Goal: Information Seeking & Learning: Learn about a topic

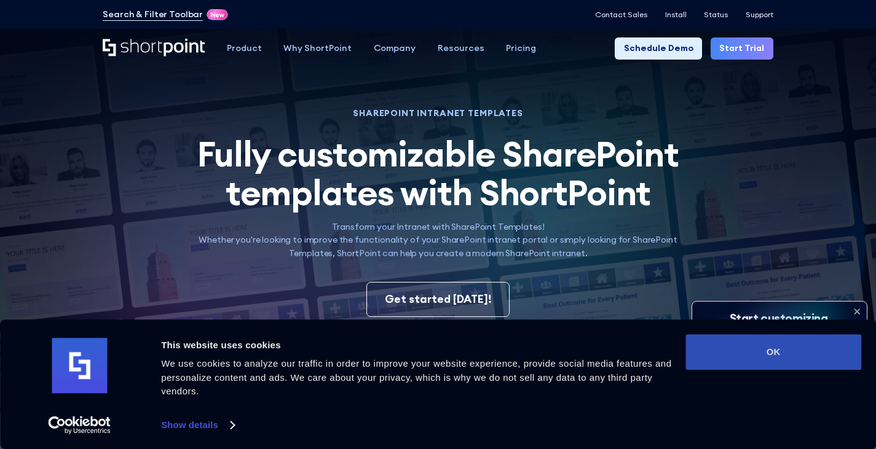
click at [772, 340] on button "OK" at bounding box center [774, 352] width 176 height 36
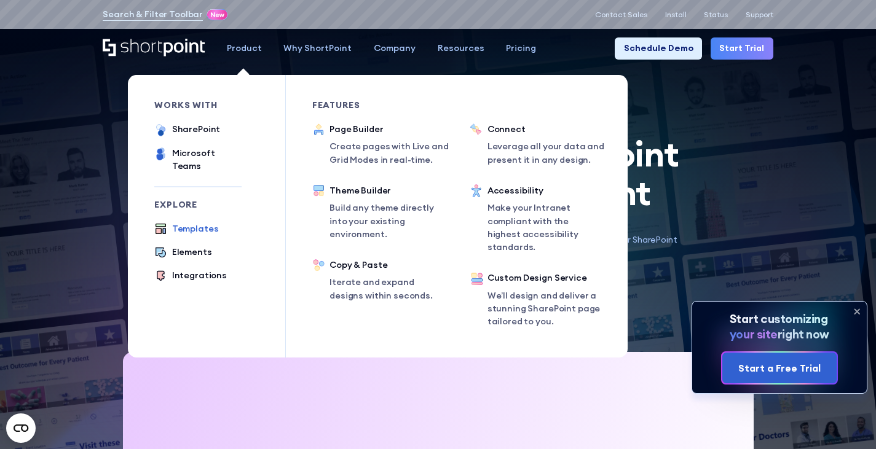
click at [199, 223] on div "Templates" at bounding box center [195, 229] width 47 height 13
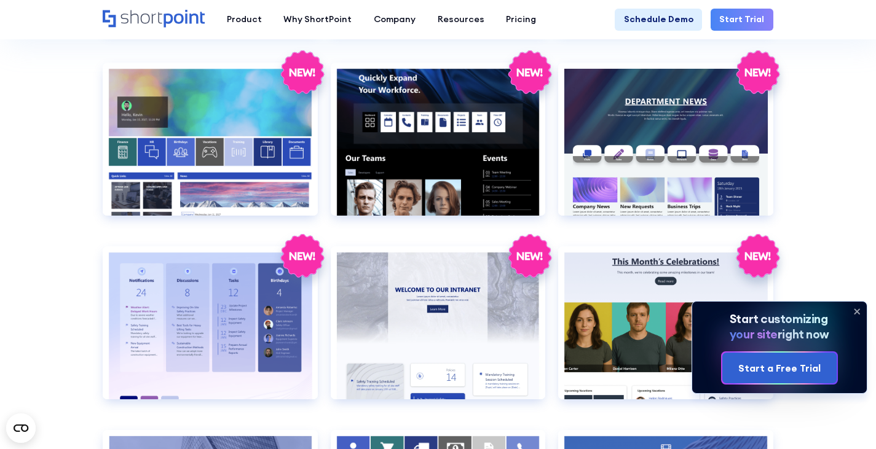
scroll to position [1660, 0]
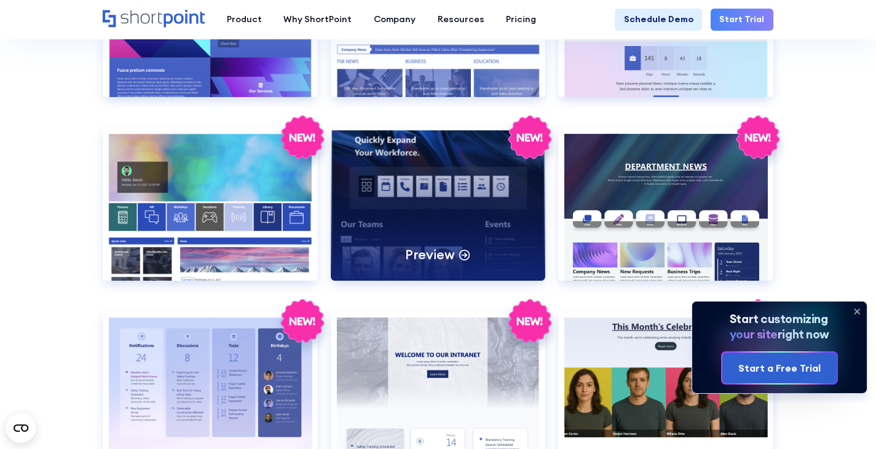
click at [426, 229] on div "Preview" at bounding box center [438, 204] width 215 height 153
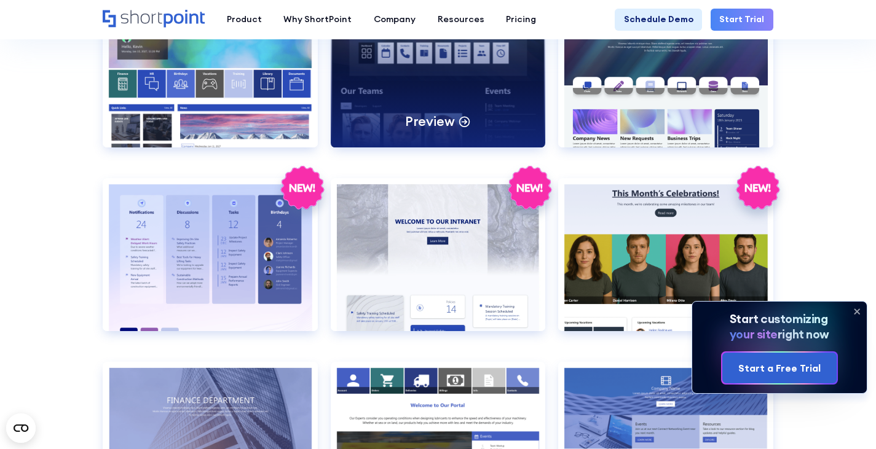
scroll to position [1968, 0]
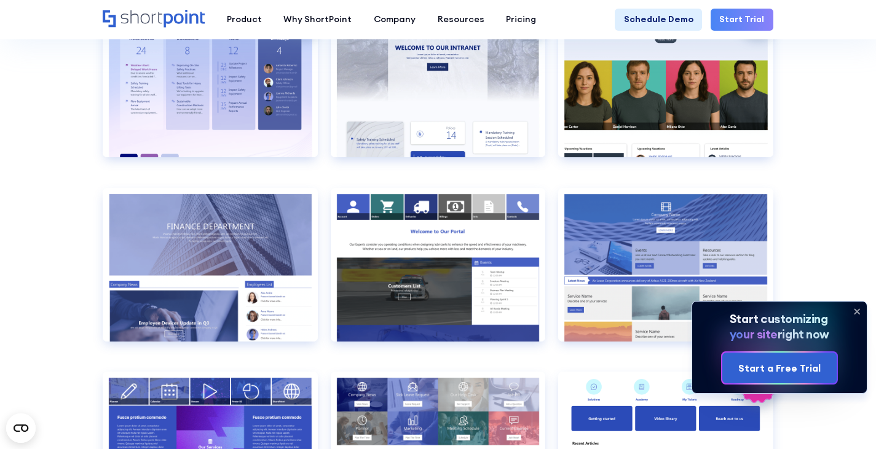
click at [848, 312] on icon at bounding box center [857, 312] width 20 height 20
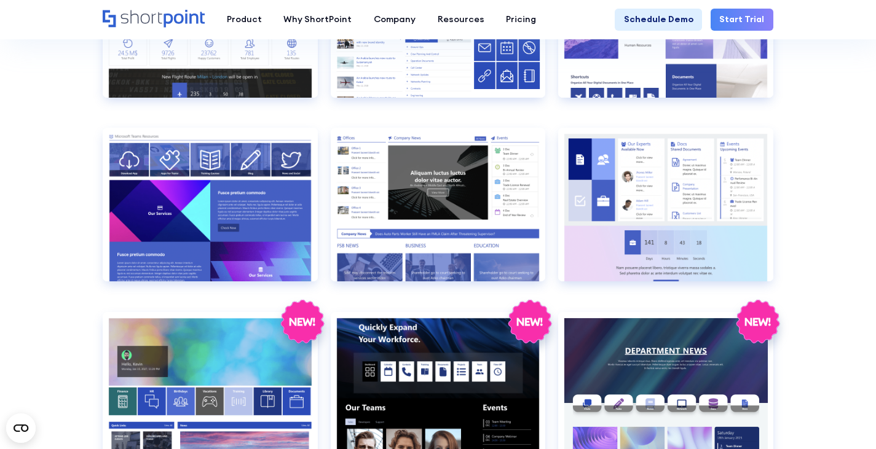
scroll to position [1660, 0]
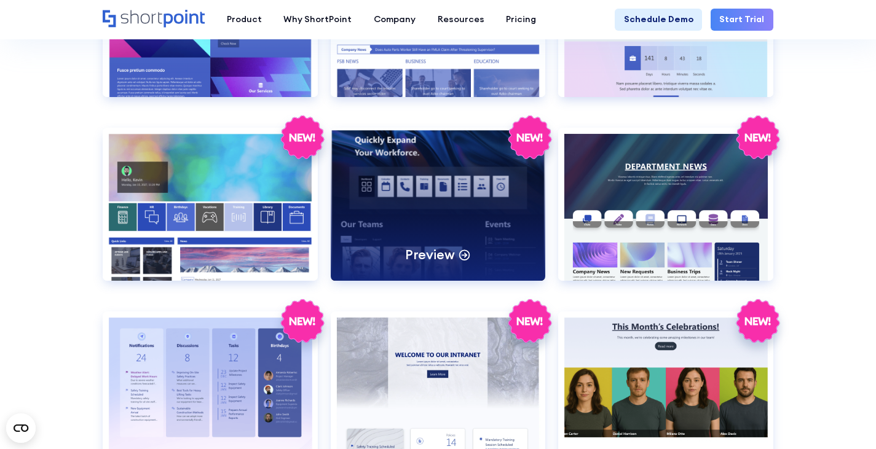
click at [498, 207] on div "Preview" at bounding box center [438, 204] width 215 height 153
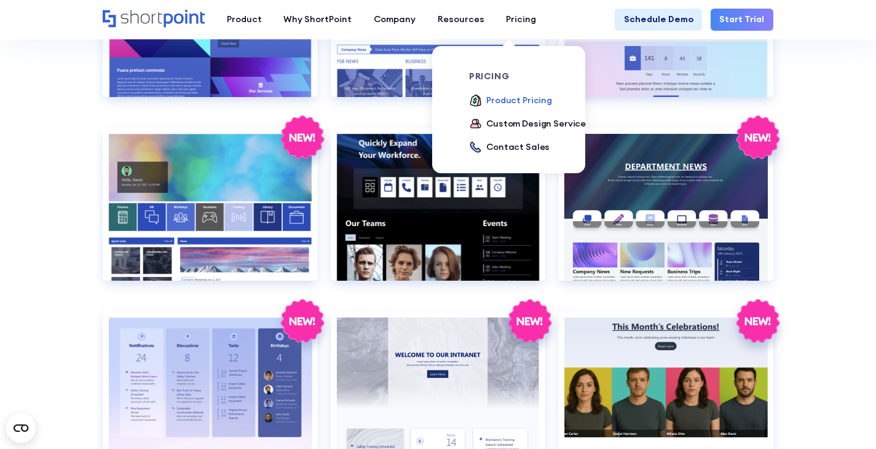
click at [515, 97] on div "Product Pricing" at bounding box center [519, 100] width 66 height 13
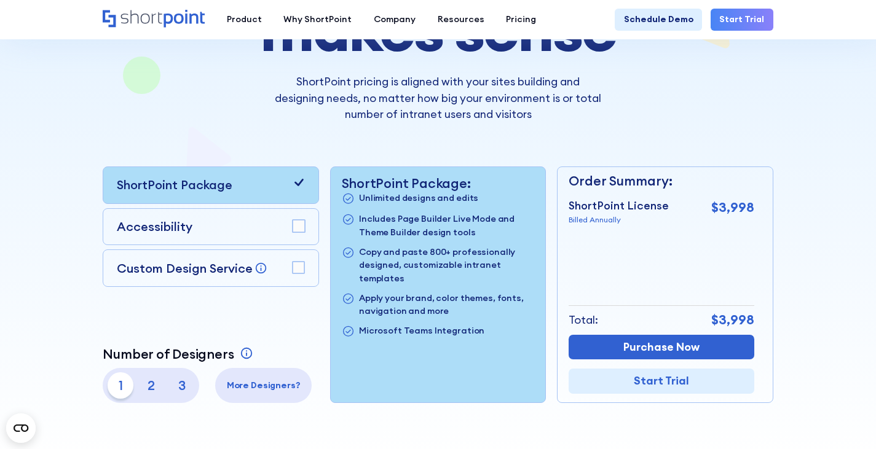
scroll to position [246, 0]
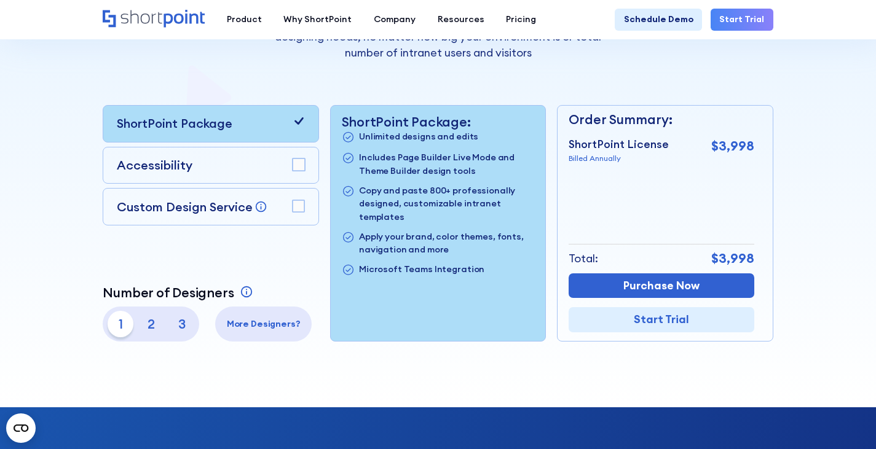
click at [204, 215] on p "Custom Design Service" at bounding box center [185, 206] width 136 height 15
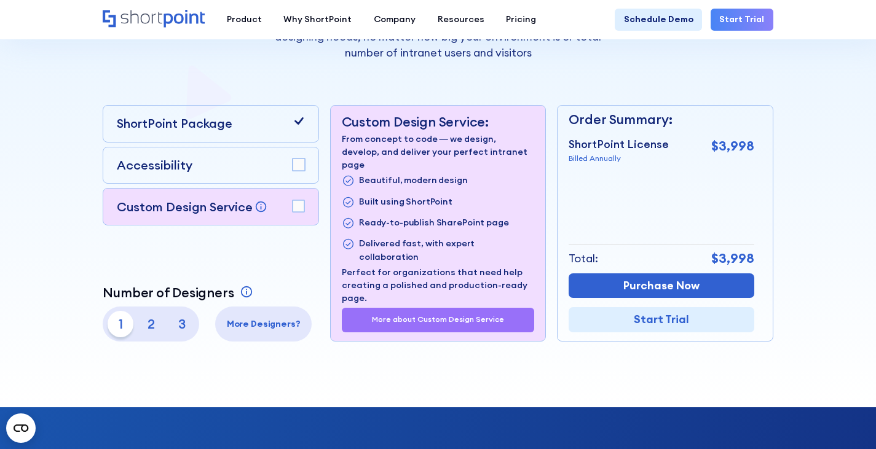
click at [204, 215] on p "Custom Design Service" at bounding box center [185, 206] width 136 height 15
click at [201, 175] on div "Accessibility" at bounding box center [211, 165] width 189 height 18
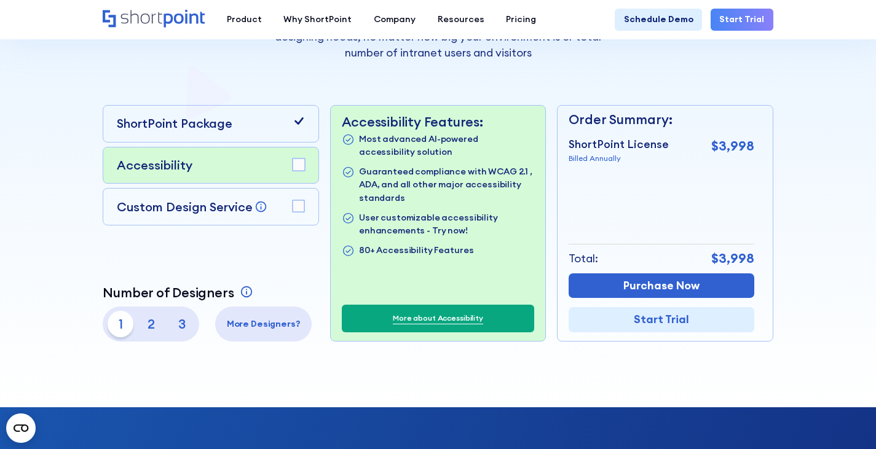
click at [301, 171] on rect at bounding box center [299, 165] width 12 height 12
click at [295, 207] on rect at bounding box center [299, 206] width 12 height 12
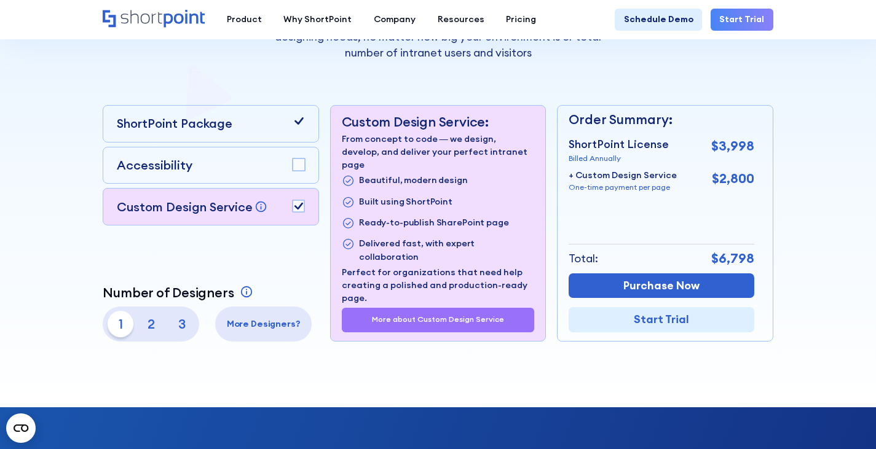
click at [295, 207] on rect at bounding box center [299, 206] width 12 height 12
click at [175, 133] on p "ShortPoint Package" at bounding box center [175, 123] width 116 height 18
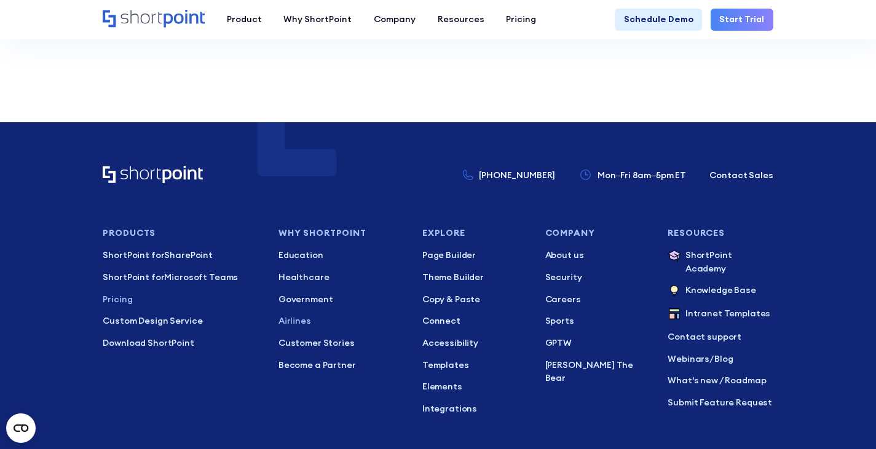
scroll to position [2809, 0]
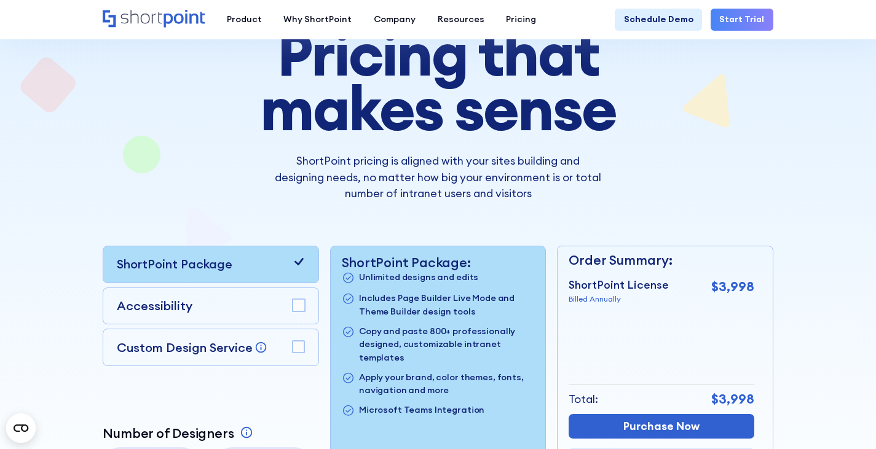
scroll to position [184, 0]
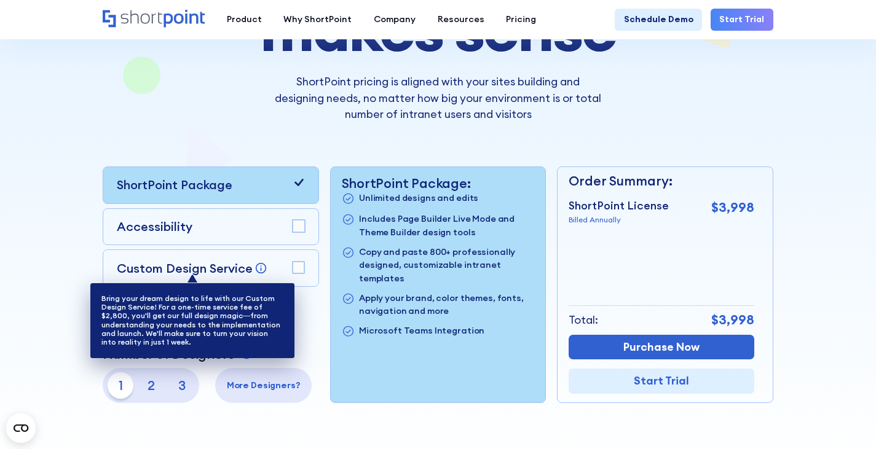
click at [256, 274] on icon at bounding box center [261, 268] width 11 height 11
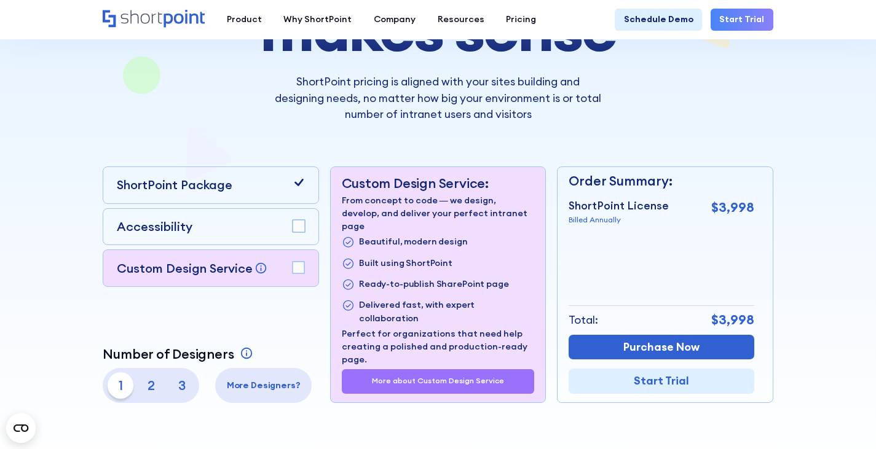
click at [235, 194] on div "ShortPoint Package" at bounding box center [211, 185] width 189 height 18
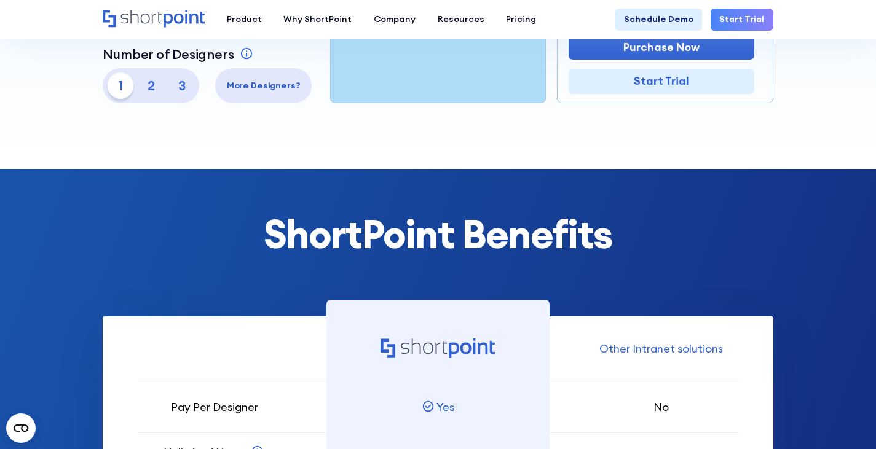
scroll to position [307, 0]
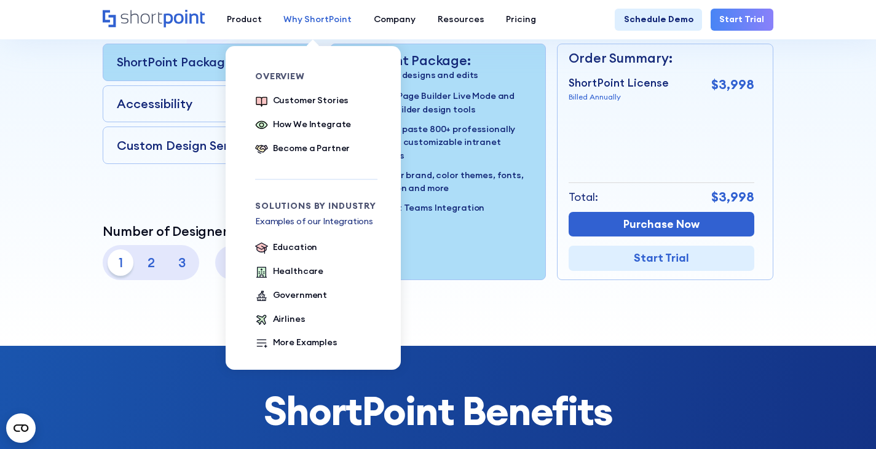
click at [319, 29] on link "Why ShortPoint" at bounding box center [318, 20] width 90 height 22
click at [312, 102] on div "Customer Stories" at bounding box center [311, 100] width 76 height 13
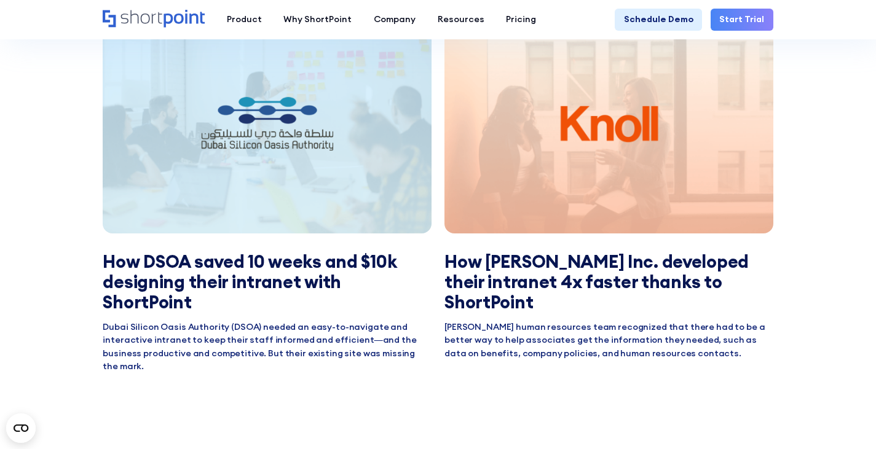
scroll to position [1845, 0]
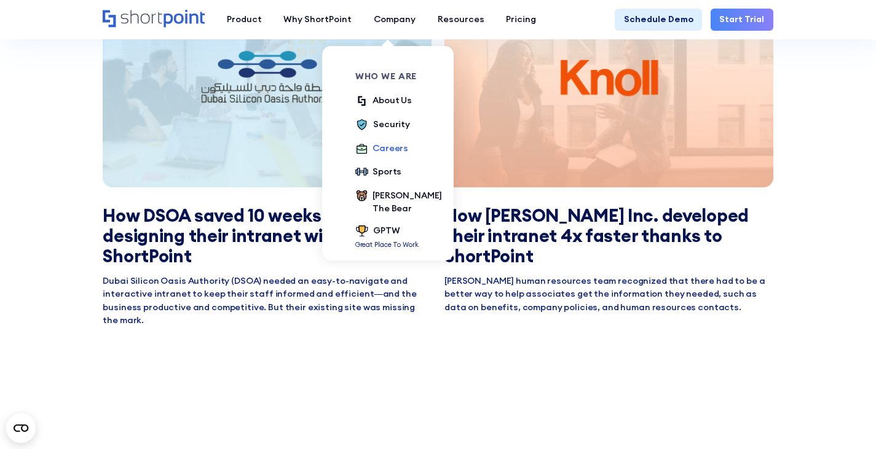
click at [373, 148] on div "Careers" at bounding box center [391, 148] width 36 height 13
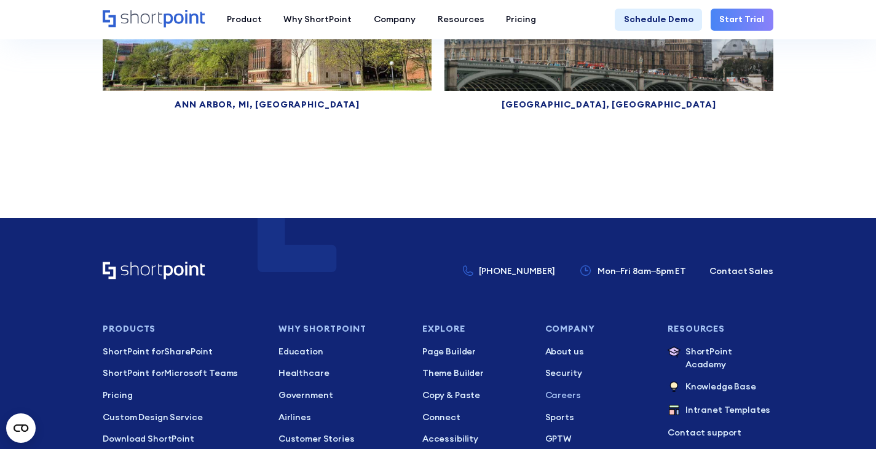
scroll to position [6886, 0]
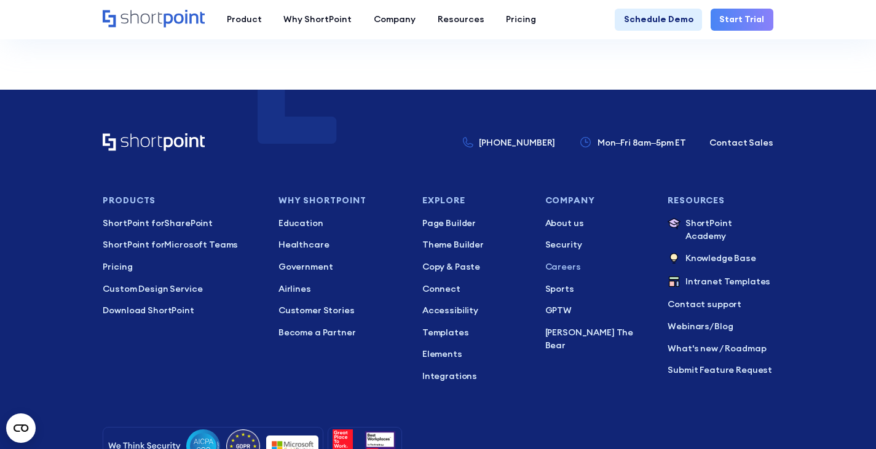
click at [154, 16] on icon "Home" at bounding box center [154, 19] width 102 height 18
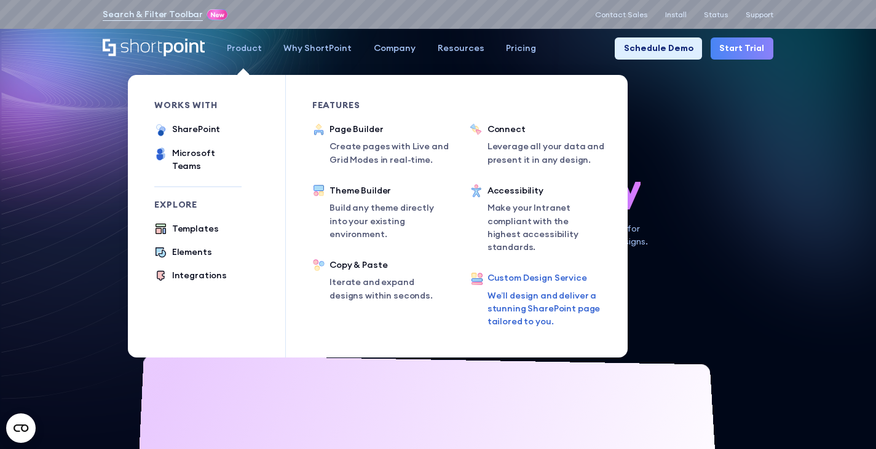
click at [527, 278] on div "Custom Design Service We’ll design and deliver a stunning SharePoint page tailo…" at bounding box center [545, 302] width 114 height 60
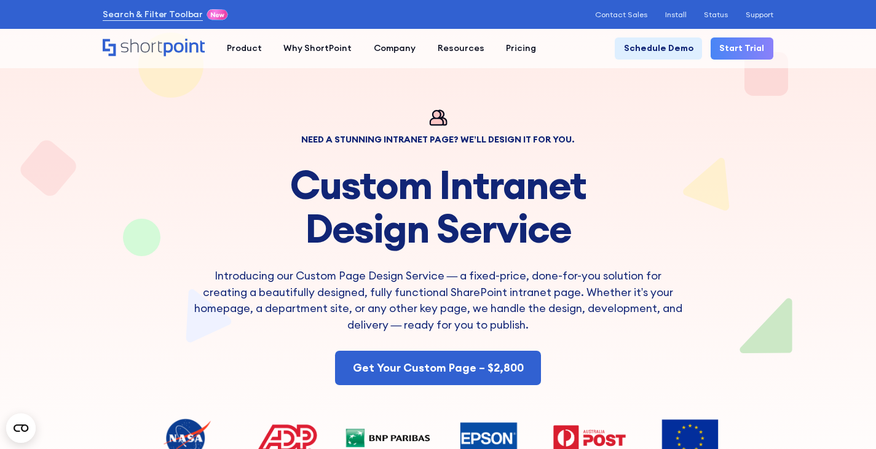
click at [580, 202] on h1 "Custom Intranet Design Service" at bounding box center [438, 207] width 493 height 87
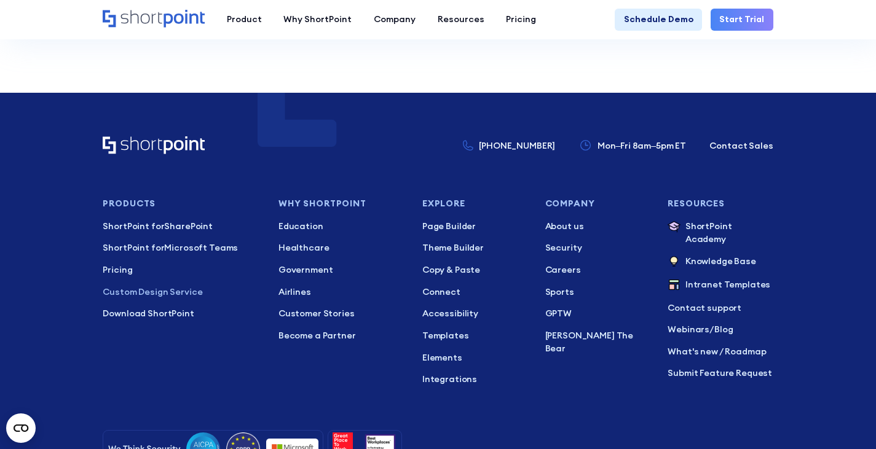
scroll to position [4919, 0]
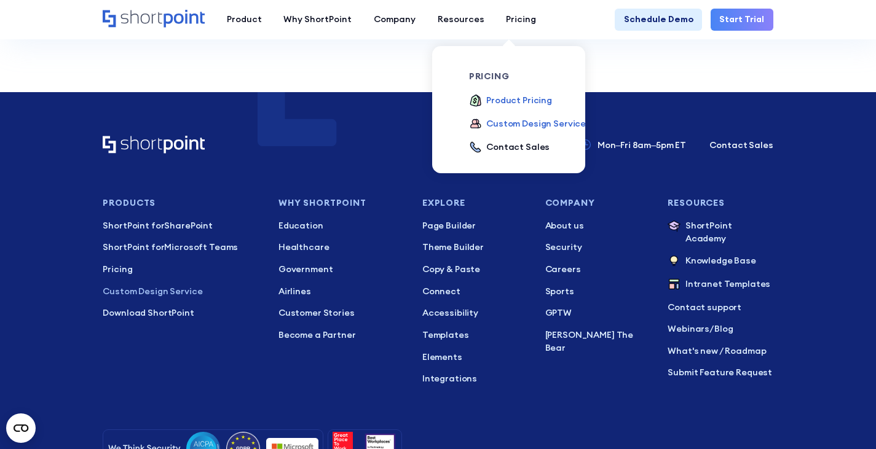
click at [486, 104] on div "Product Pricing" at bounding box center [519, 100] width 66 height 13
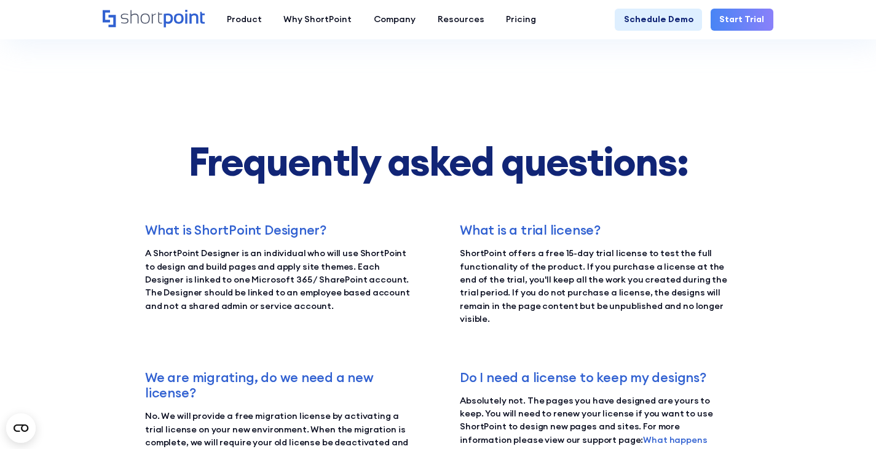
scroll to position [1599, 0]
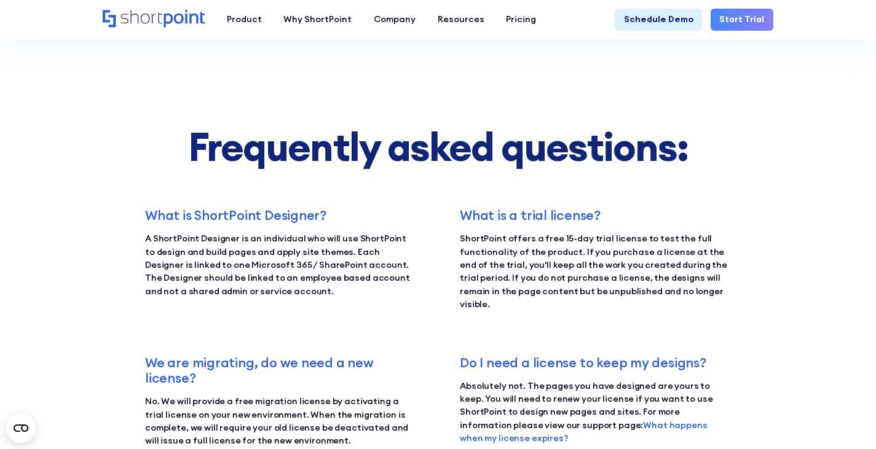
click at [579, 354] on div "What is ShortPoint Designer? A ShortPoint Designer is an individual who will us…" at bounding box center [438, 395] width 586 height 374
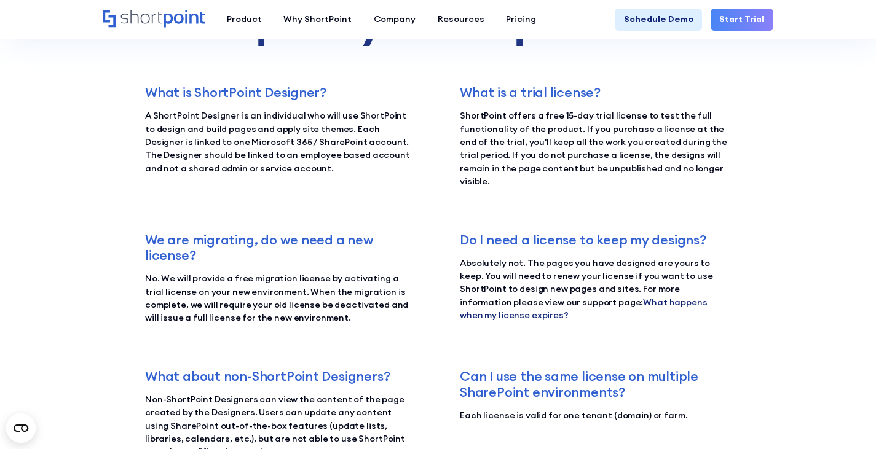
click at [648, 308] on link "What happens when my license expires?" at bounding box center [583, 309] width 247 height 24
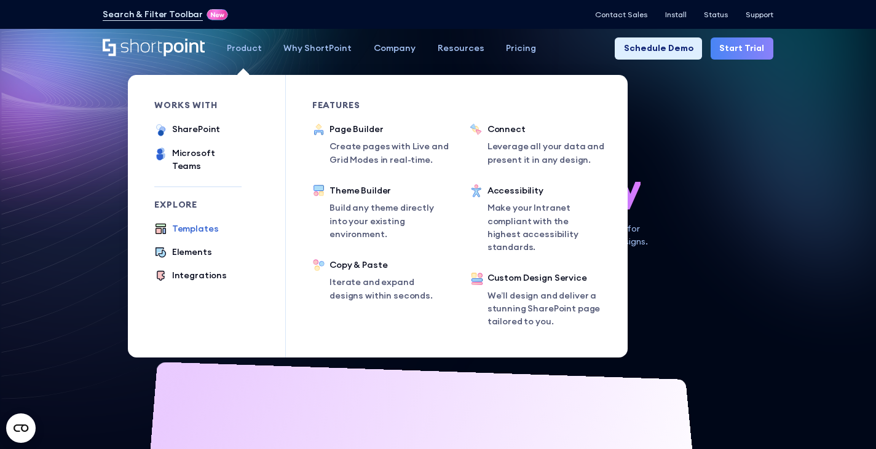
click at [205, 223] on div "Templates" at bounding box center [195, 229] width 47 height 13
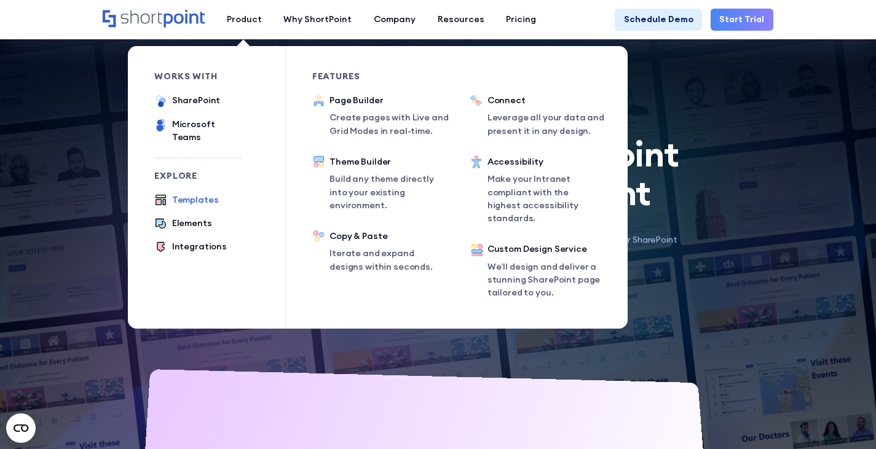
scroll to position [307, 0]
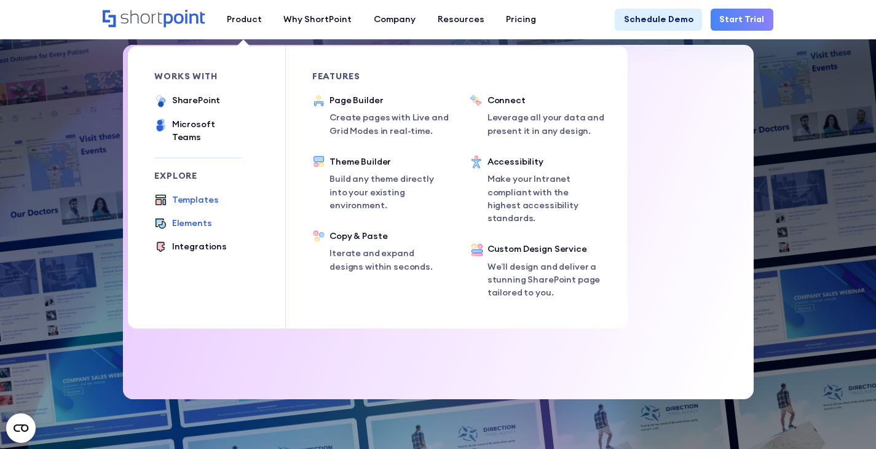
click at [175, 217] on div "Elements" at bounding box center [192, 223] width 40 height 13
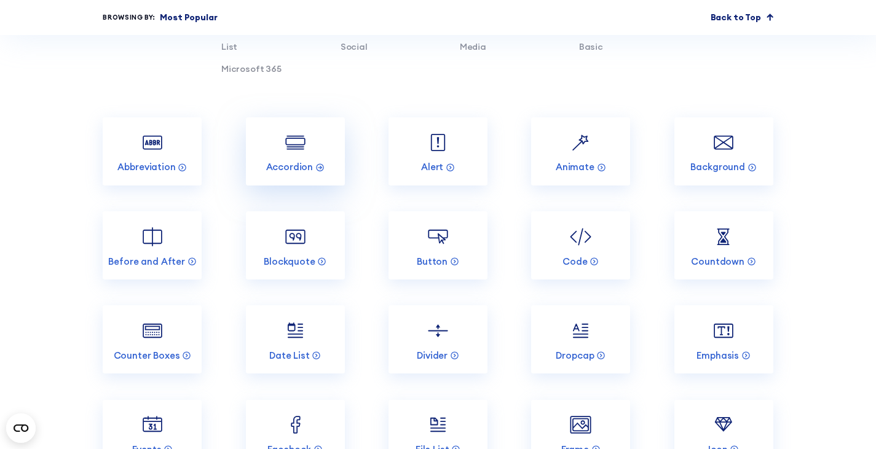
scroll to position [1045, 0]
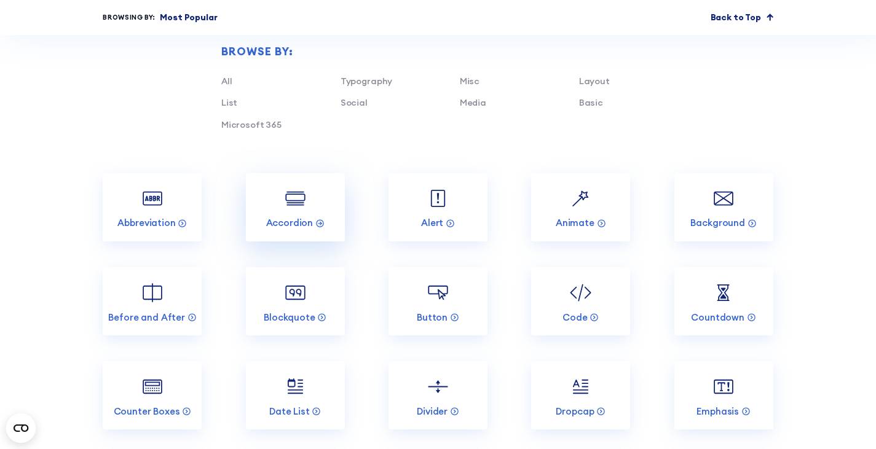
click at [296, 212] on img at bounding box center [295, 199] width 26 height 26
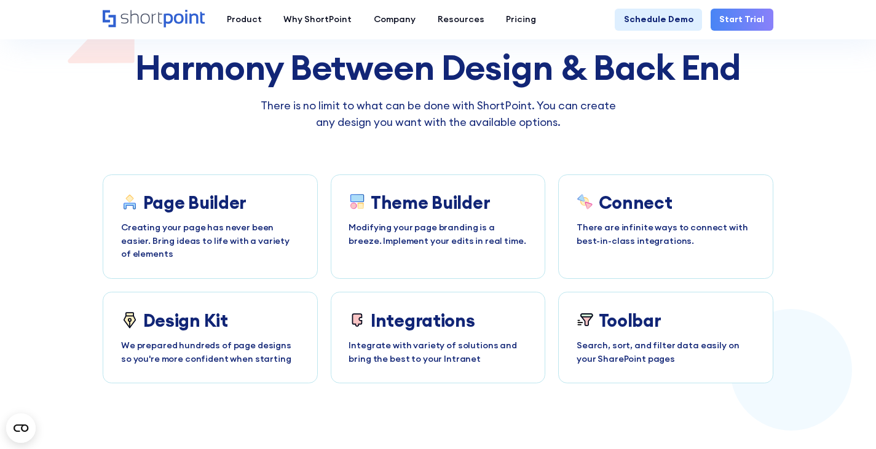
scroll to position [1906, 0]
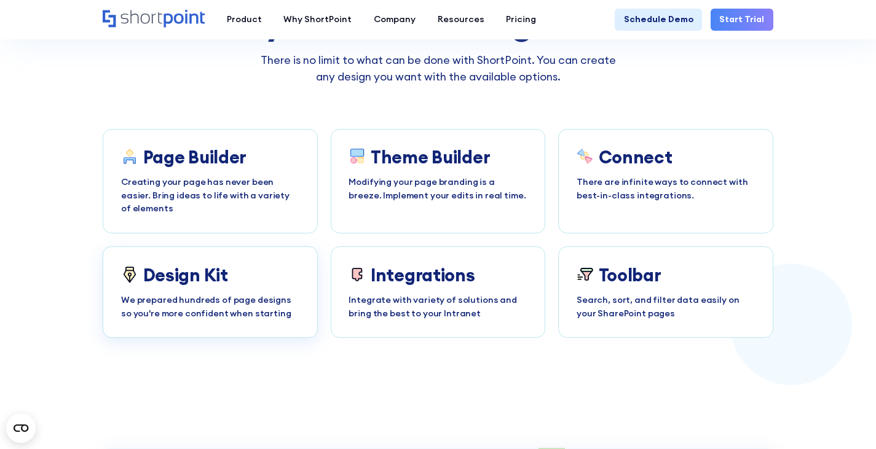
click at [180, 278] on h3 "Design Kit" at bounding box center [185, 275] width 85 height 20
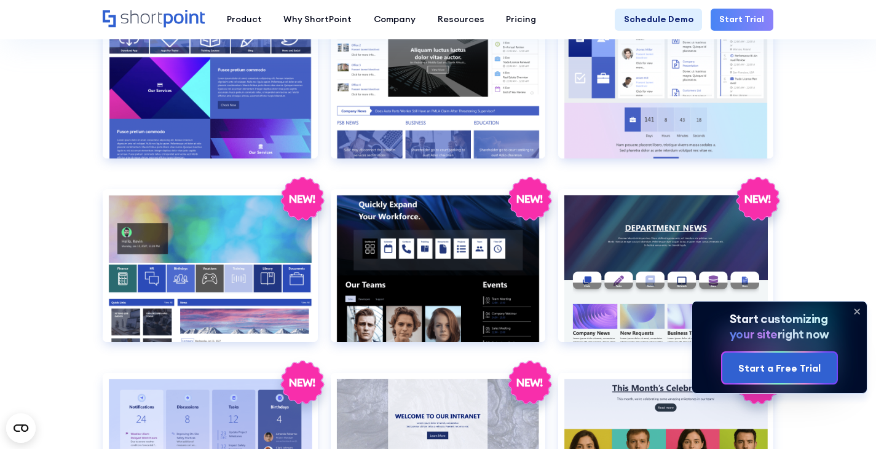
scroll to position [1722, 0]
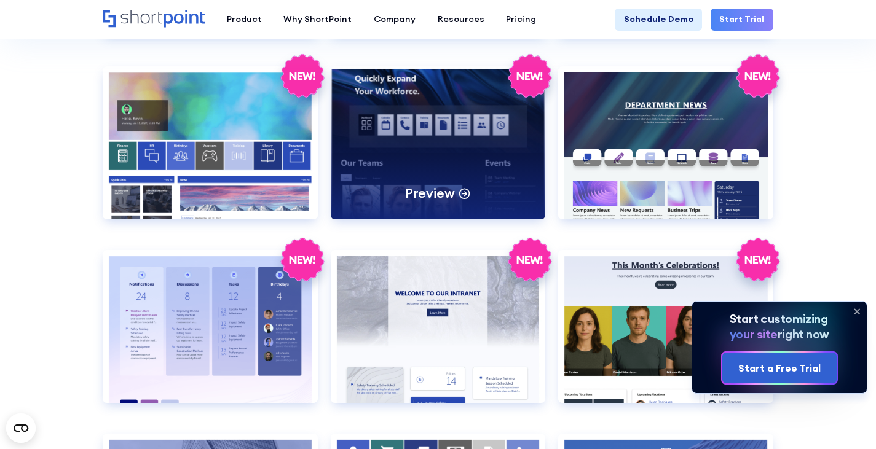
click at [373, 124] on div "Preview" at bounding box center [438, 142] width 215 height 153
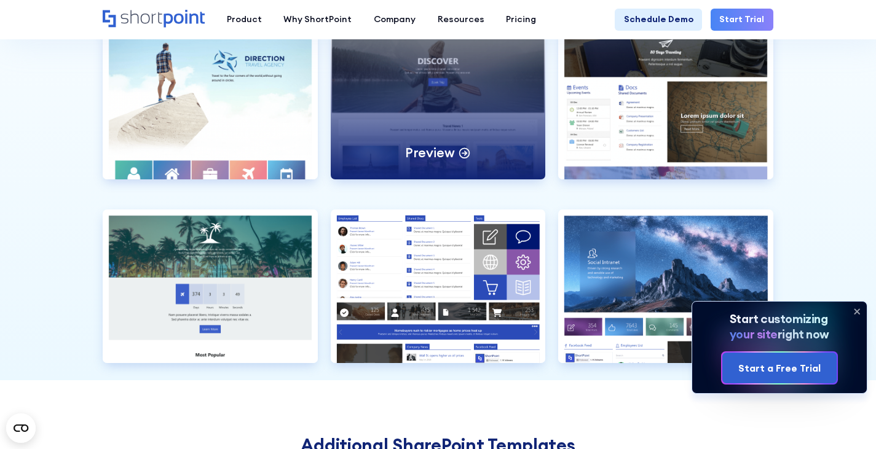
scroll to position [2828, 0]
